Goal: Find specific page/section: Find specific page/section

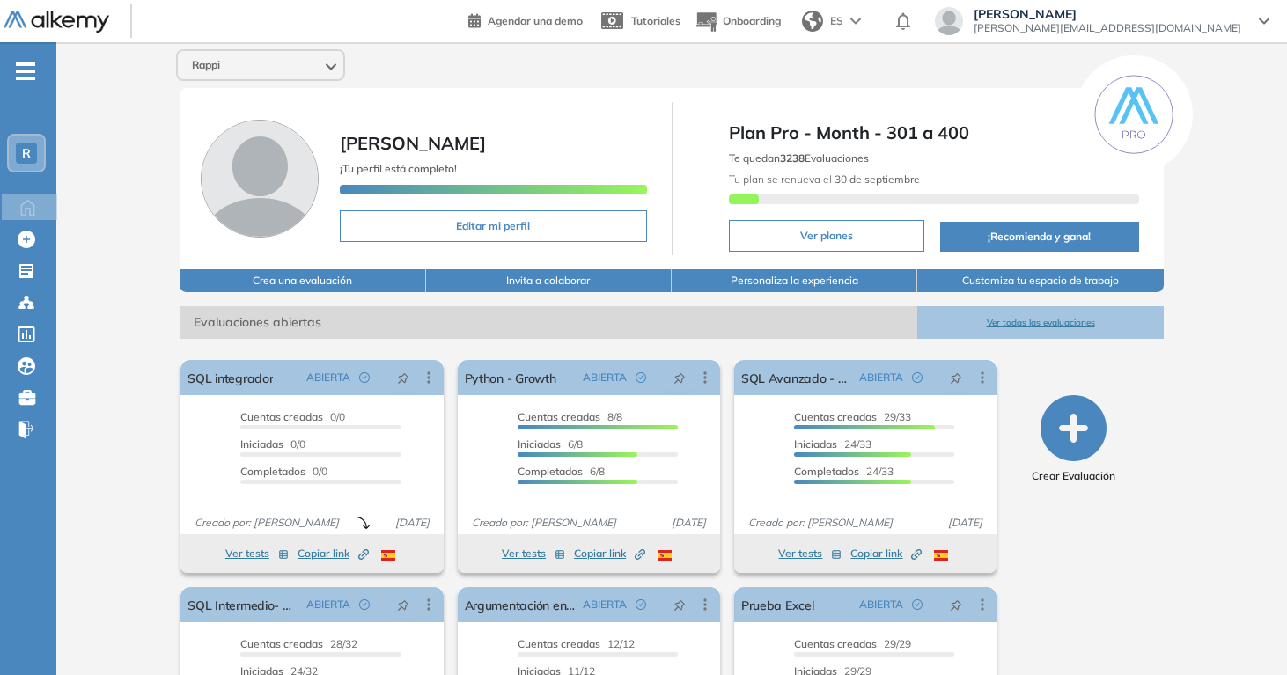
click at [1013, 332] on button "Ver todas las evaluaciones" at bounding box center [1040, 322] width 246 height 33
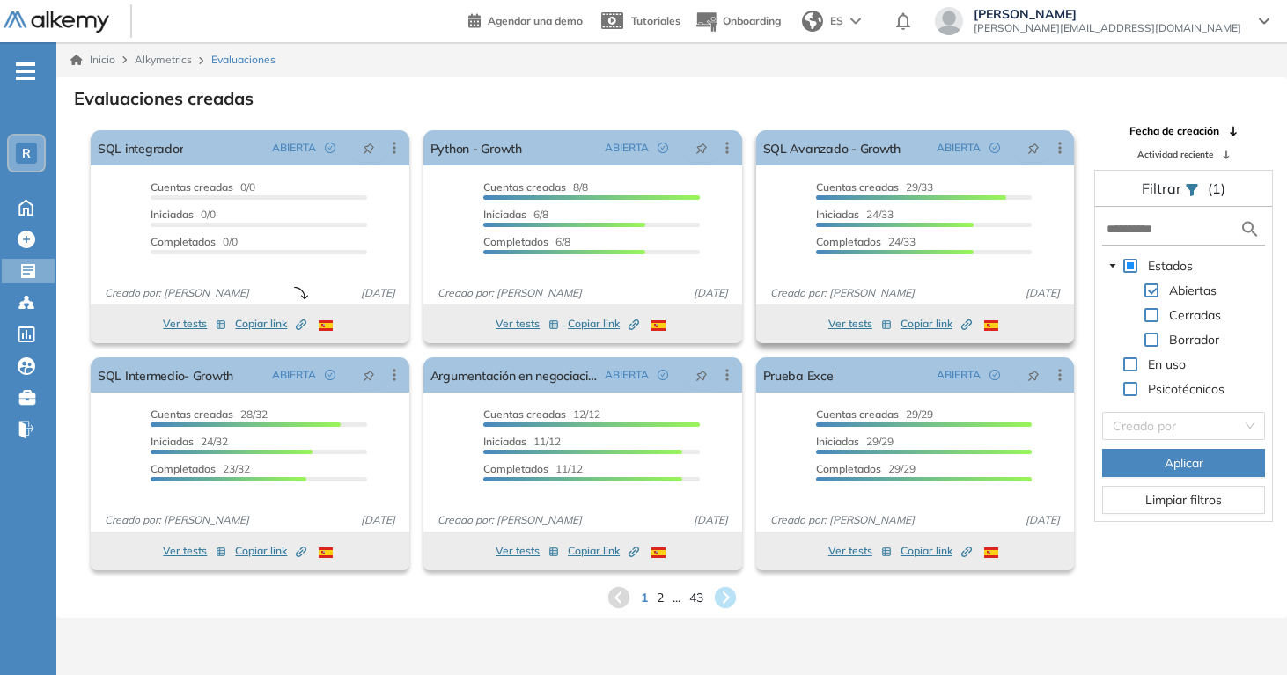
scroll to position [42, 0]
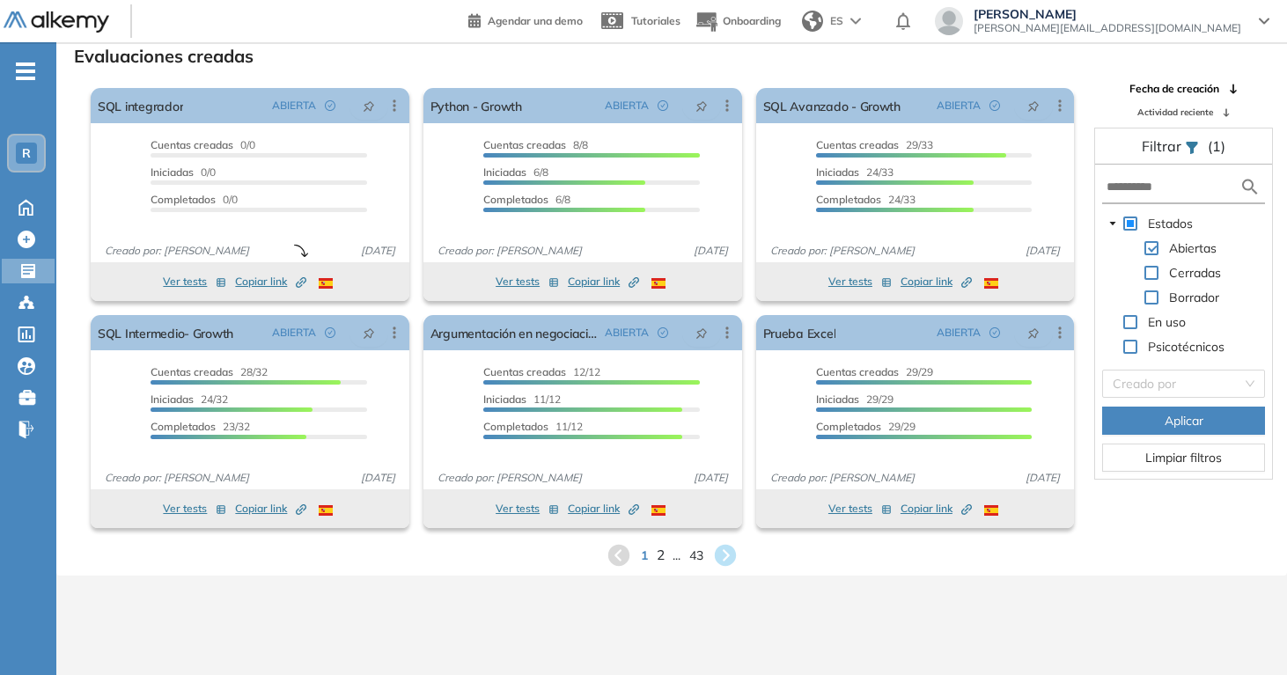
click at [660, 559] on span "2" at bounding box center [660, 555] width 8 height 20
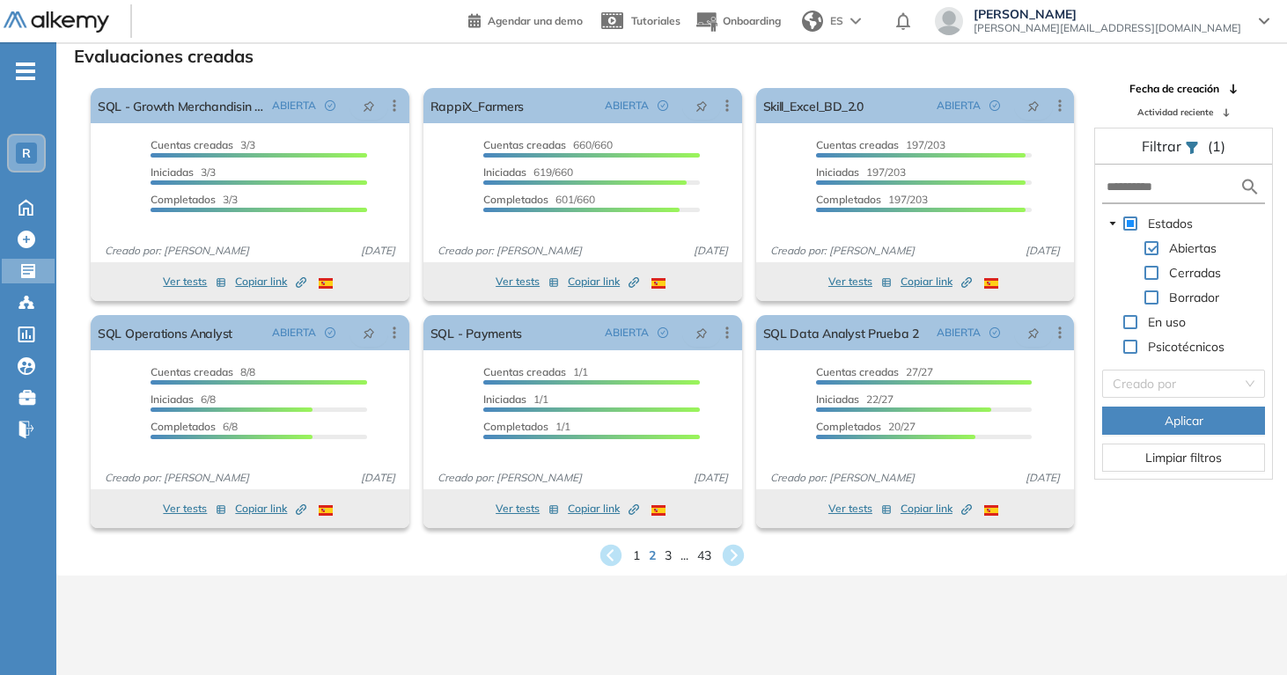
click at [671, 555] on div "1 2 3 ... 43" at bounding box center [671, 555] width 1202 height 26
click at [667, 555] on span "3" at bounding box center [668, 555] width 8 height 20
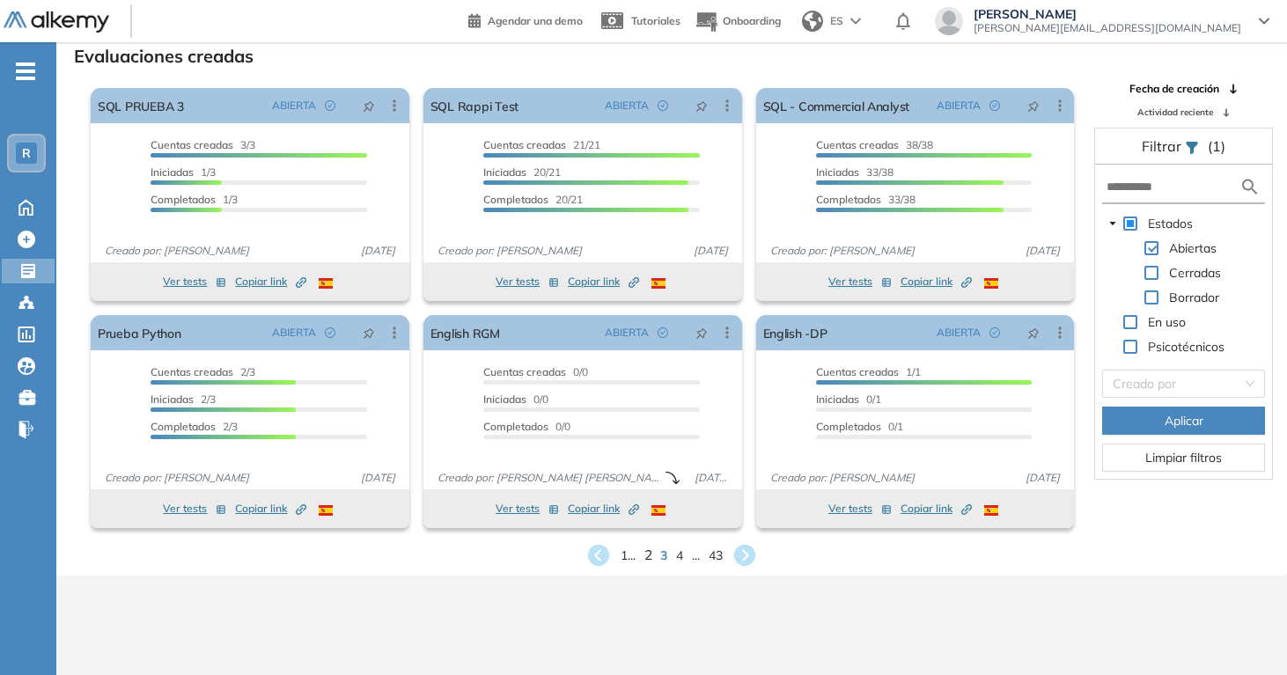
click at [649, 556] on span "2" at bounding box center [648, 555] width 8 height 20
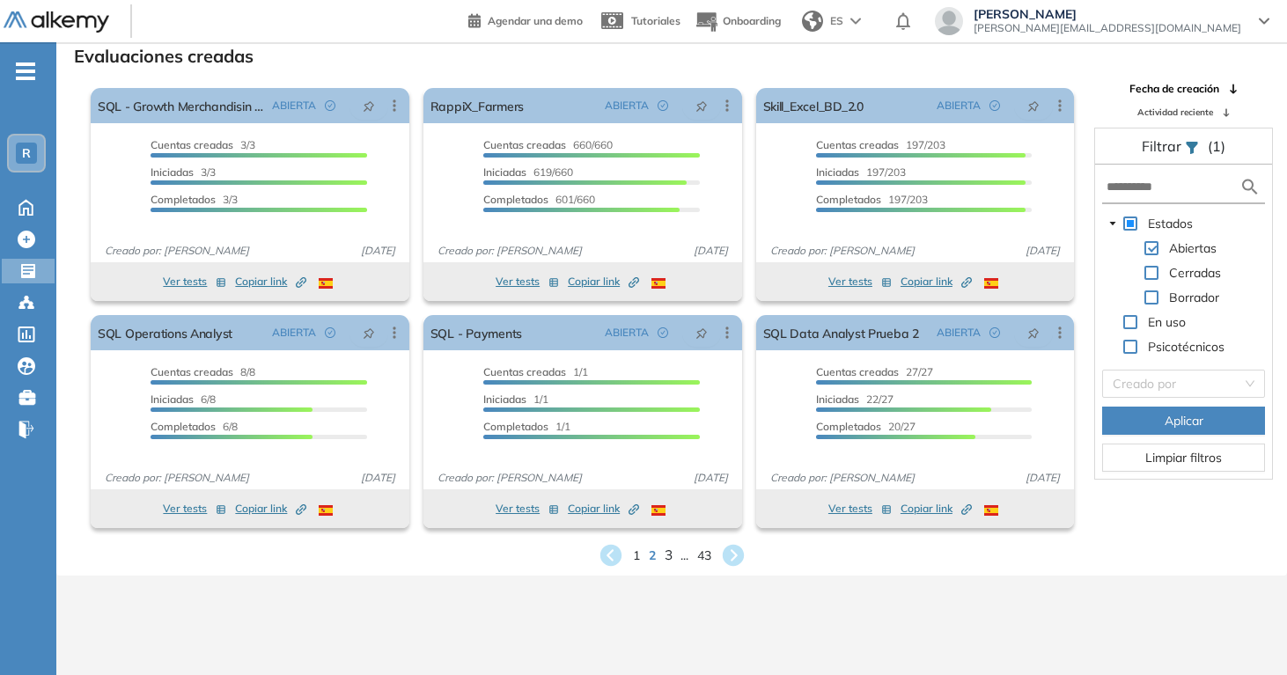
click at [668, 561] on span "3" at bounding box center [668, 555] width 8 height 20
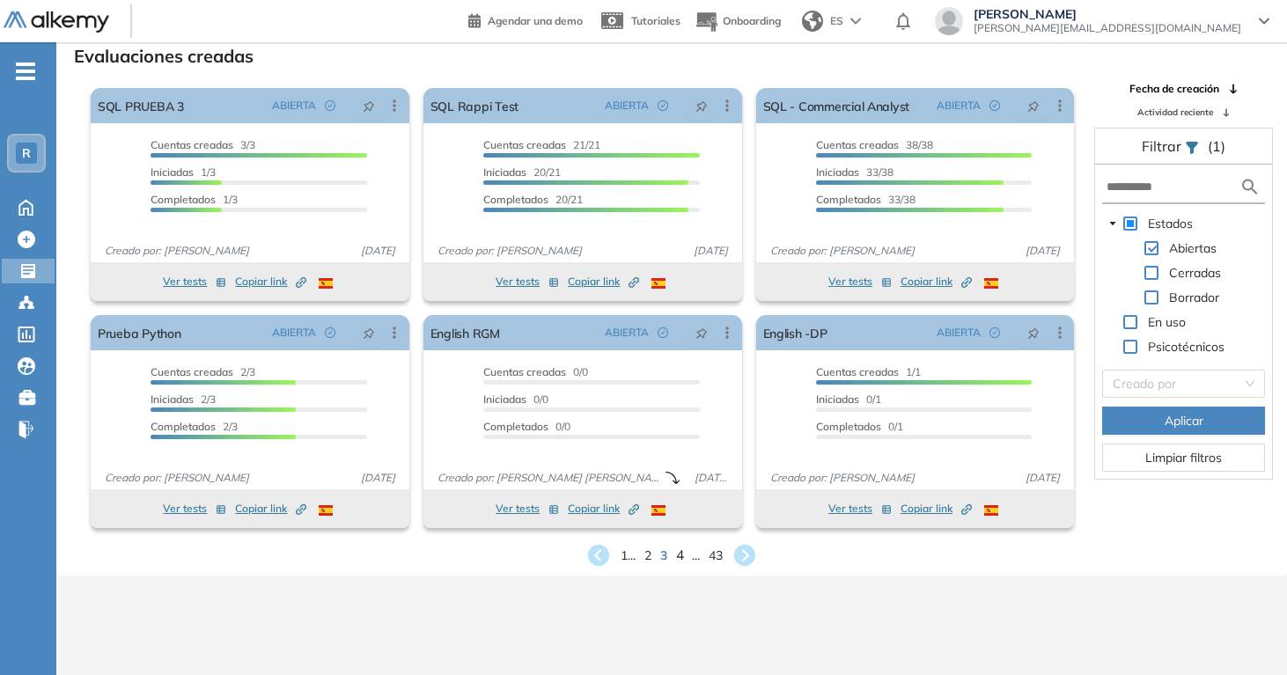
click at [676, 556] on span "4" at bounding box center [680, 555] width 8 height 20
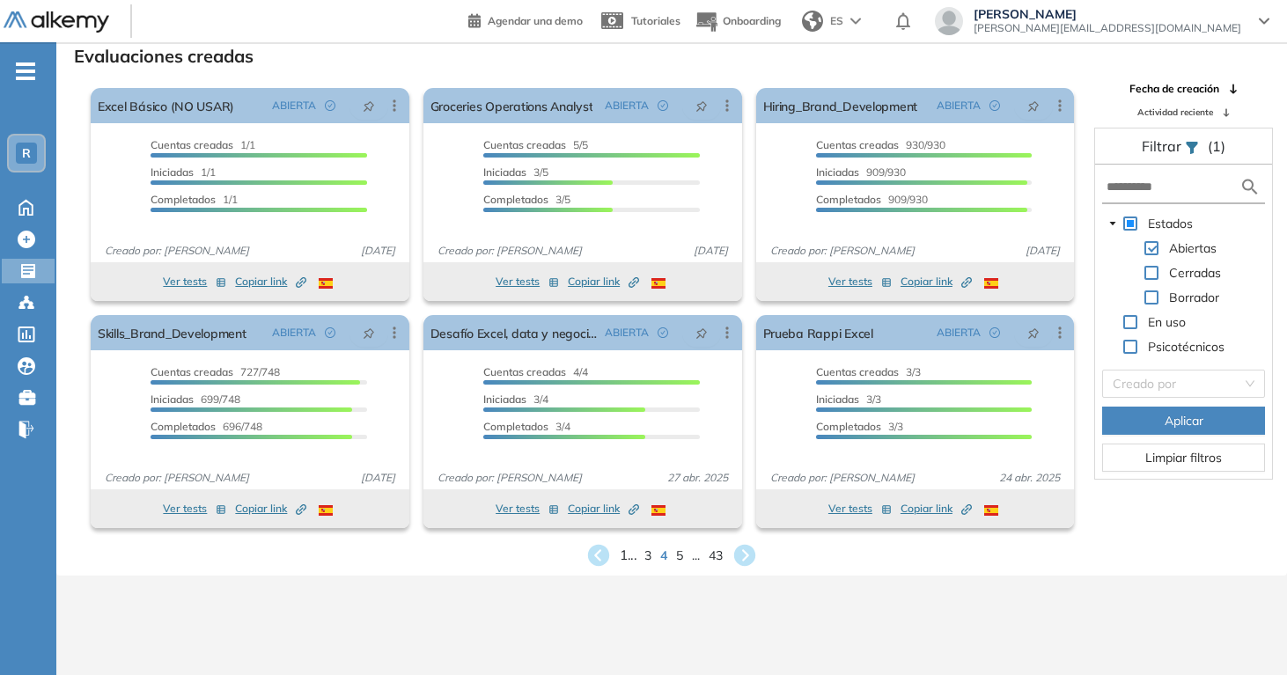
click at [627, 555] on span "1 ..." at bounding box center [628, 555] width 17 height 20
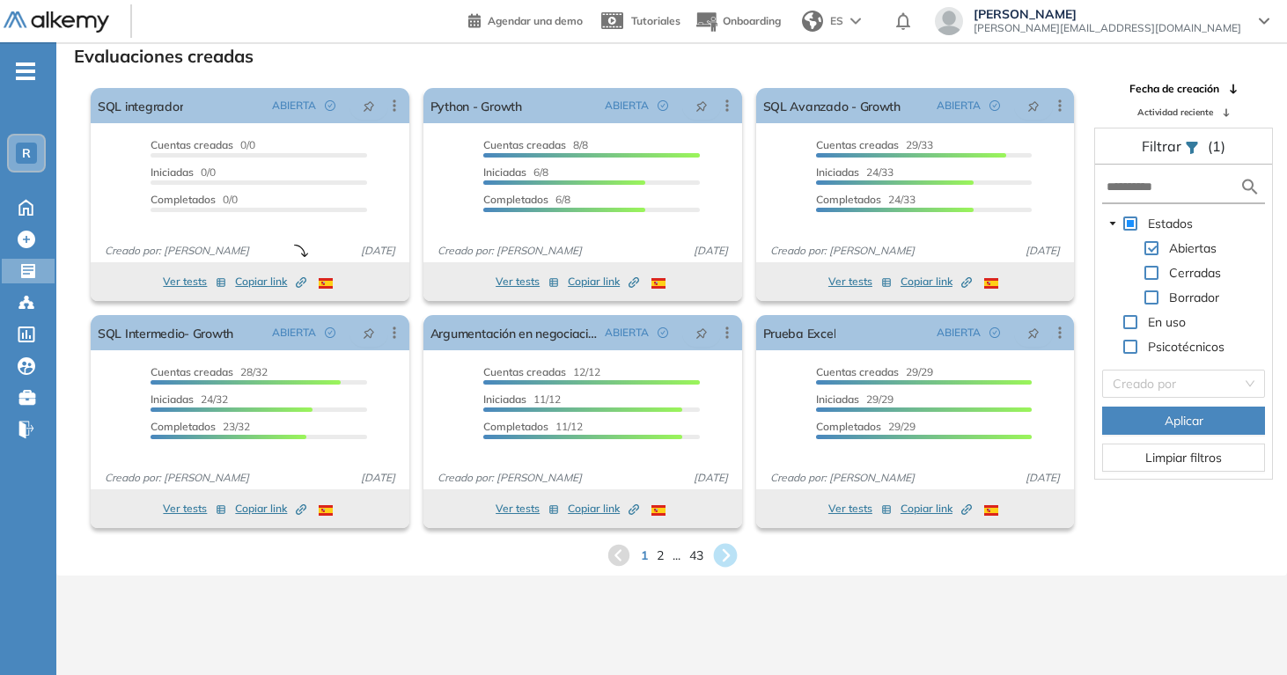
click at [734, 550] on icon at bounding box center [725, 556] width 24 height 24
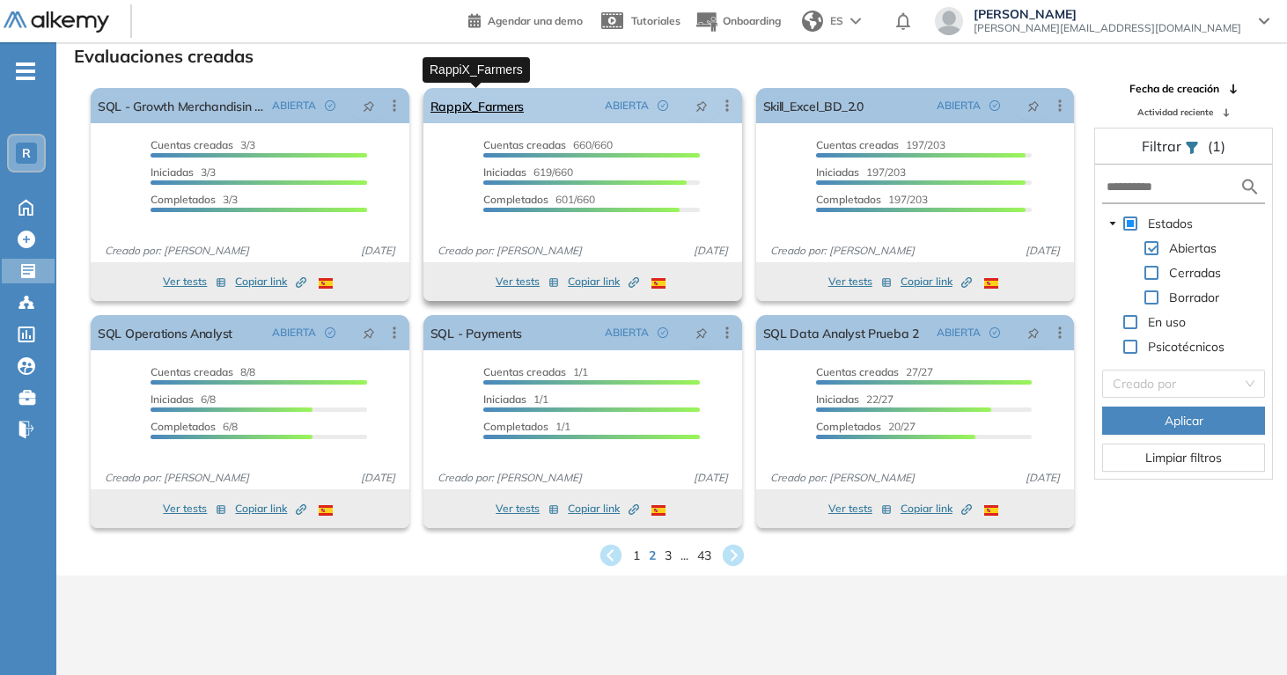
click at [508, 103] on link "RappiX_Farmers" at bounding box center [476, 105] width 93 height 35
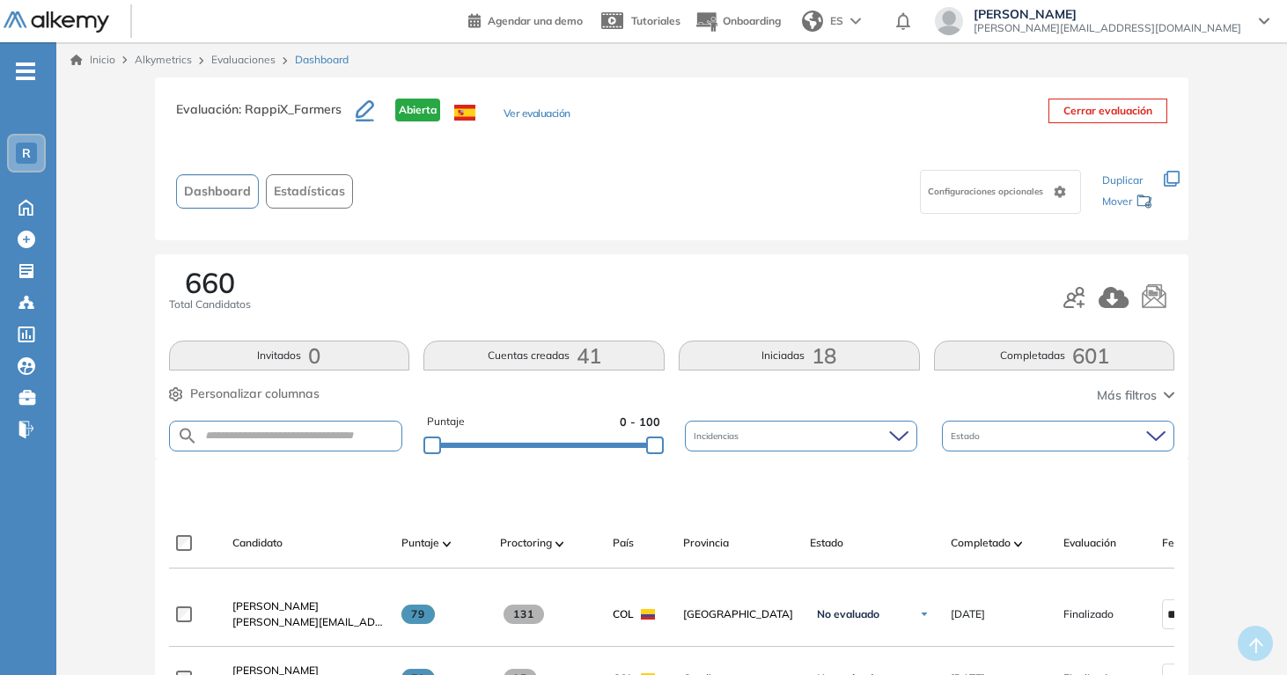
click at [363, 420] on div "Puntaje 0 - 100 Incidencias Estado" at bounding box center [672, 436] width 1006 height 45
click at [368, 434] on input "text" at bounding box center [300, 435] width 204 height 13
type input "******"
